Goal: Find specific page/section: Find specific page/section

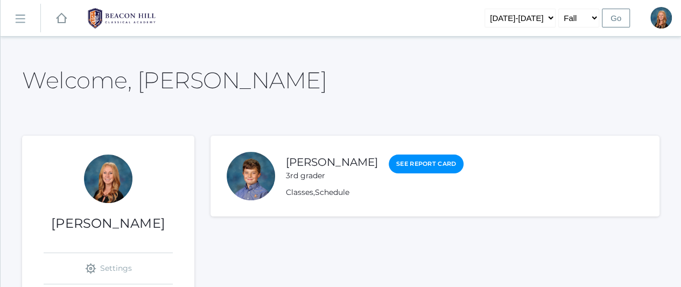
click at [18, 14] on rect at bounding box center [19, 18] width 17 height 17
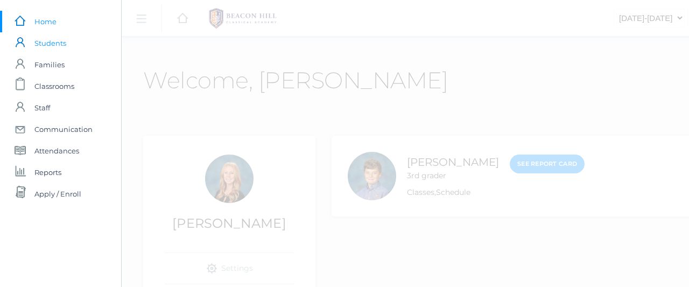
click at [45, 46] on span "Students" at bounding box center [50, 43] width 32 height 22
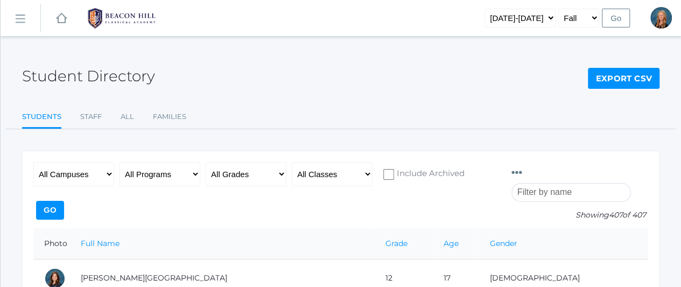
click at [590, 183] on input "search" at bounding box center [572, 192] width 120 height 19
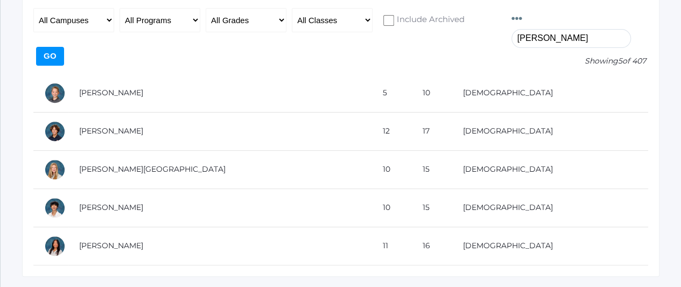
scroll to position [155, 0]
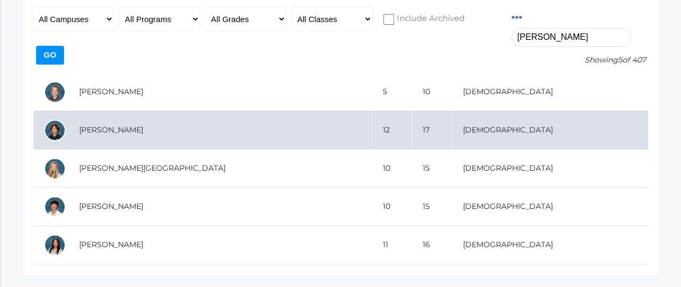
type input "[PERSON_NAME]"
click at [83, 116] on td "[PERSON_NAME]" at bounding box center [220, 130] width 304 height 38
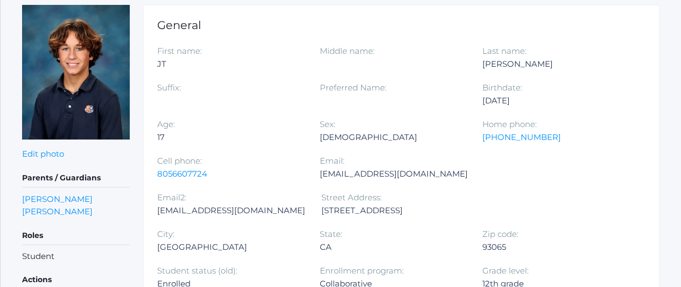
scroll to position [146, 0]
